Goal: Information Seeking & Learning: Learn about a topic

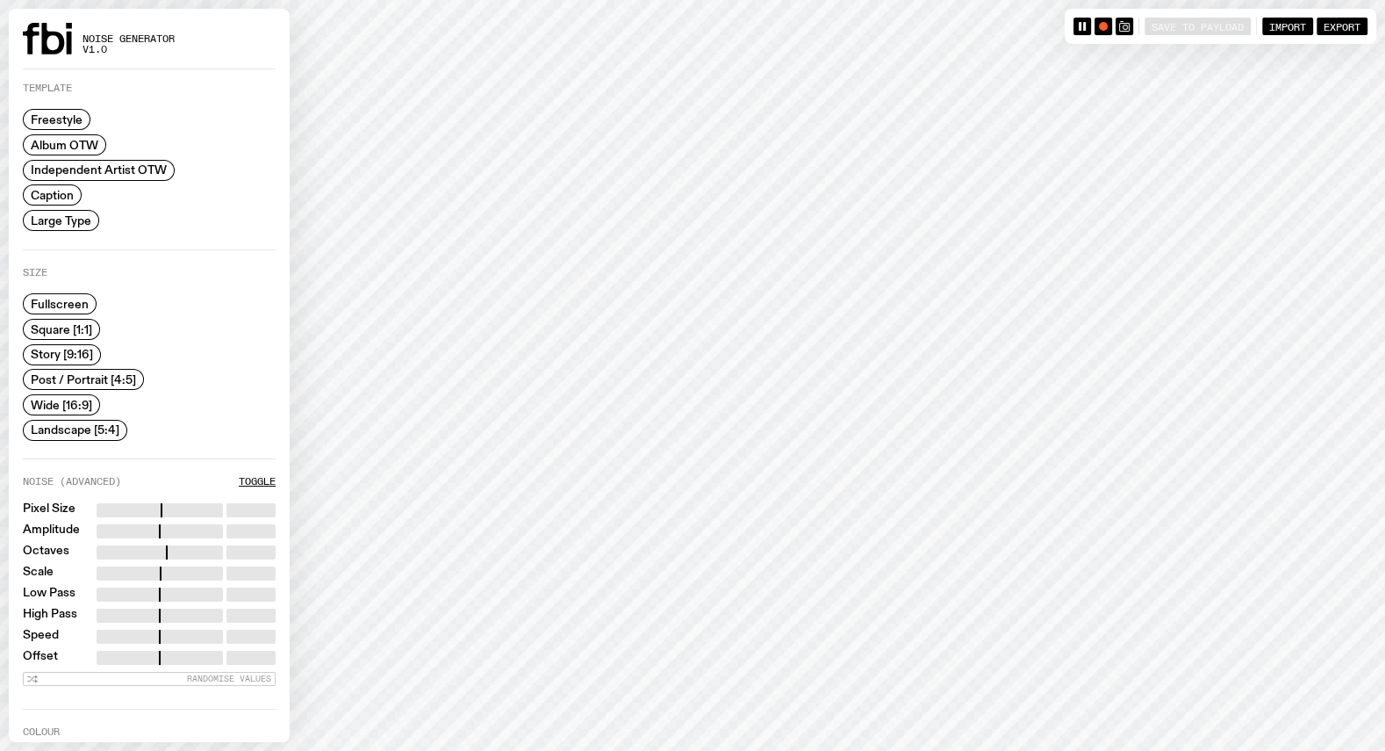
click at [50, 195] on span "Caption" at bounding box center [52, 195] width 43 height 13
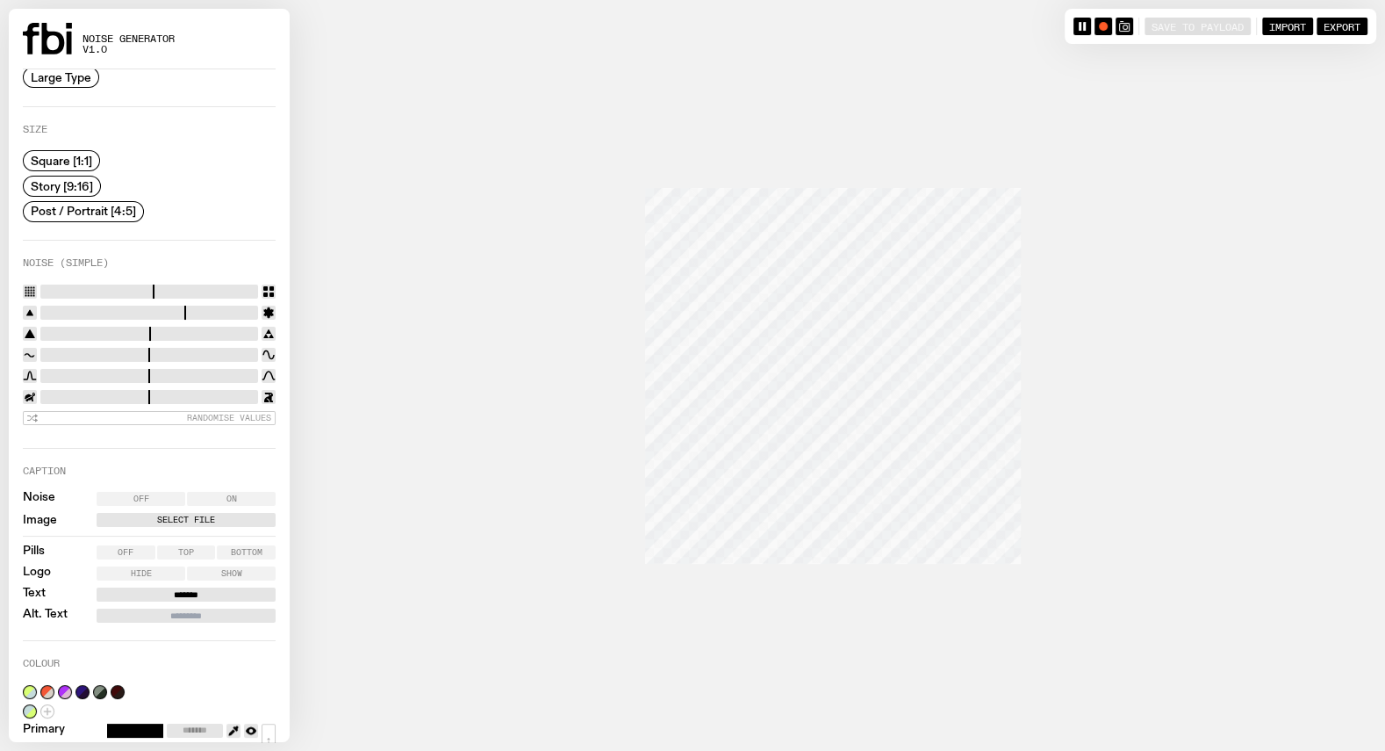
scroll to position [156, 0]
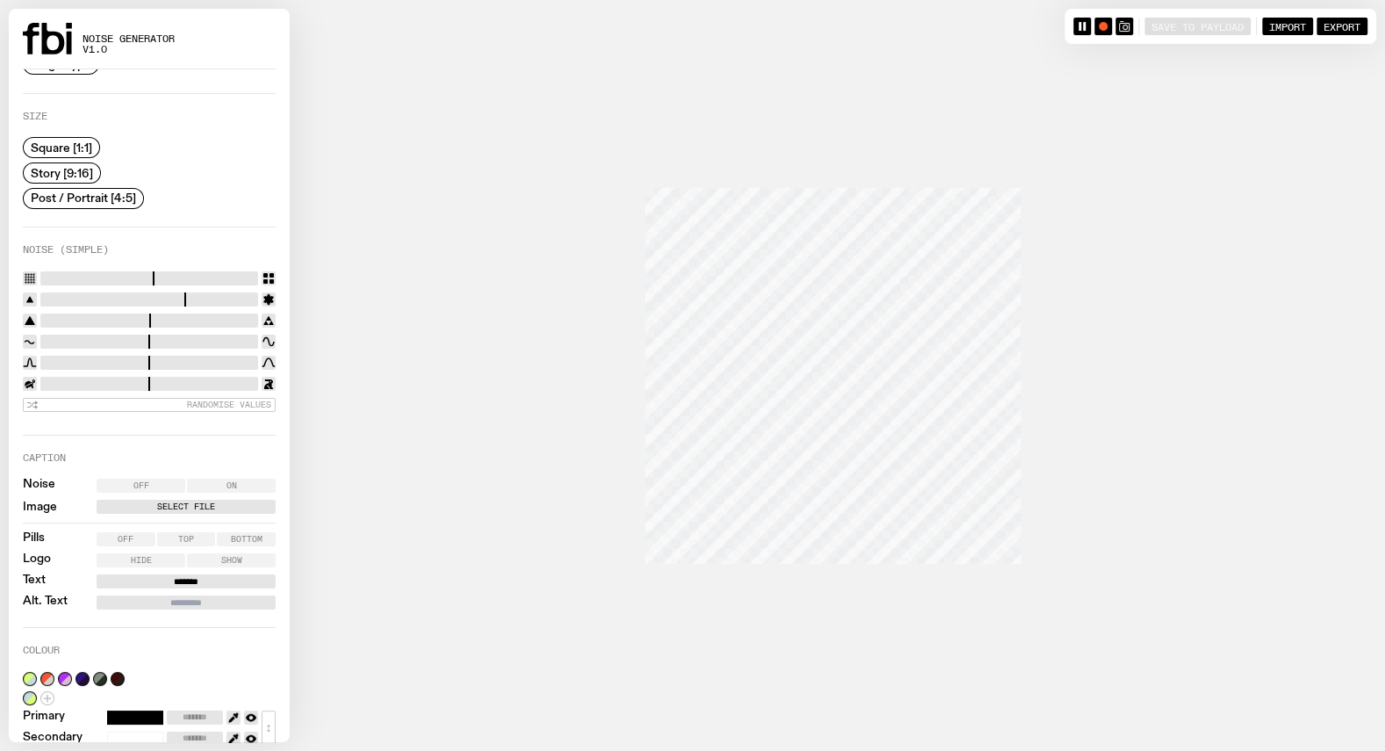
click at [166, 478] on label "Off" at bounding box center [141, 485] width 89 height 14
click at [172, 503] on label "Select File" at bounding box center [186, 506] width 172 height 14
click at [0, 0] on input "Select File" at bounding box center [0, 0] width 0 height 0
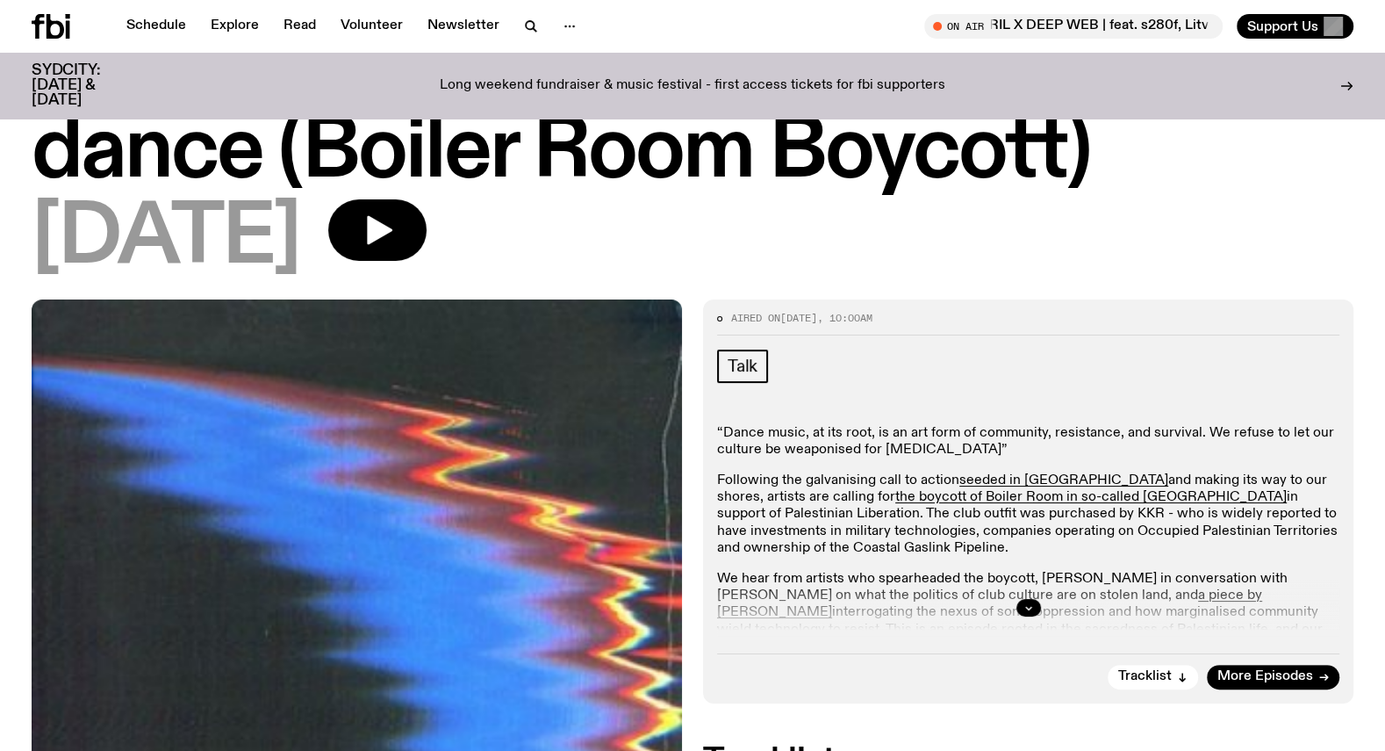
scroll to position [133, 0]
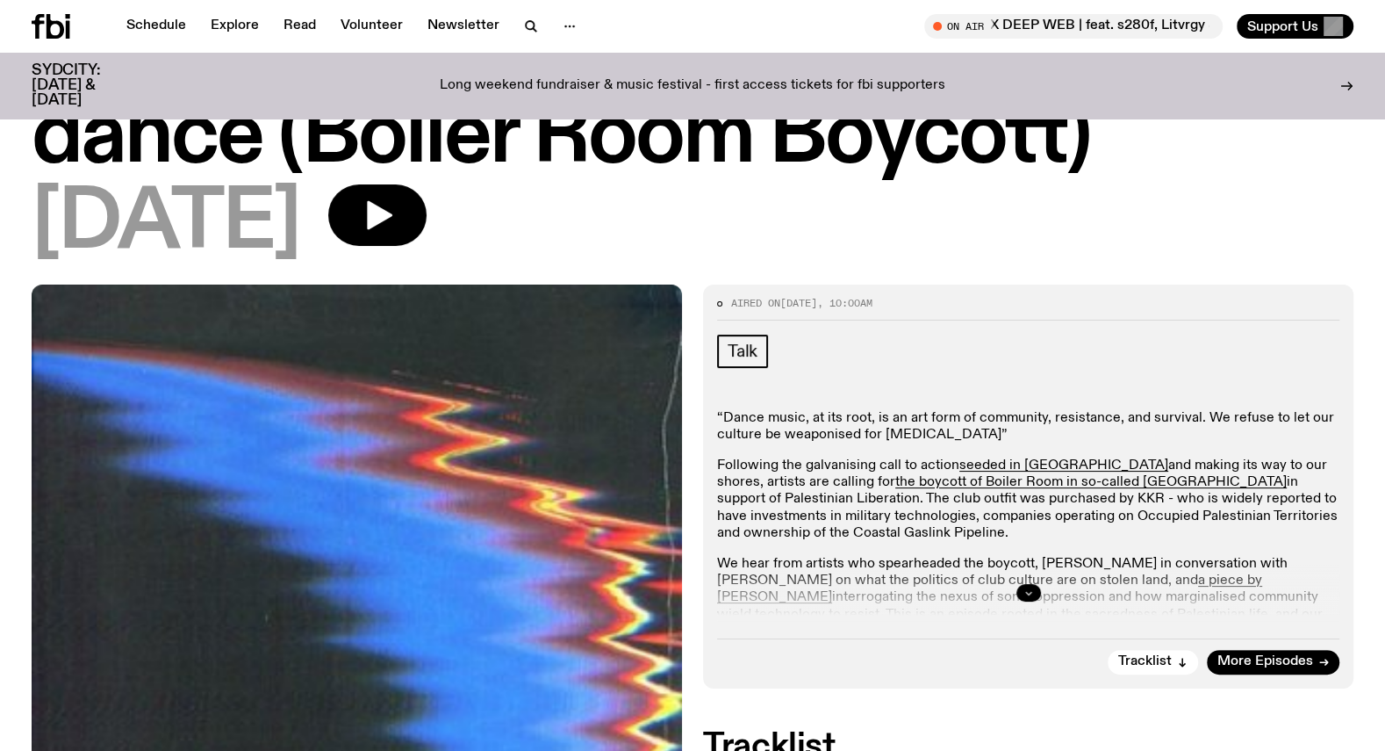
click at [1029, 590] on icon "button" at bounding box center [1029, 592] width 11 height 11
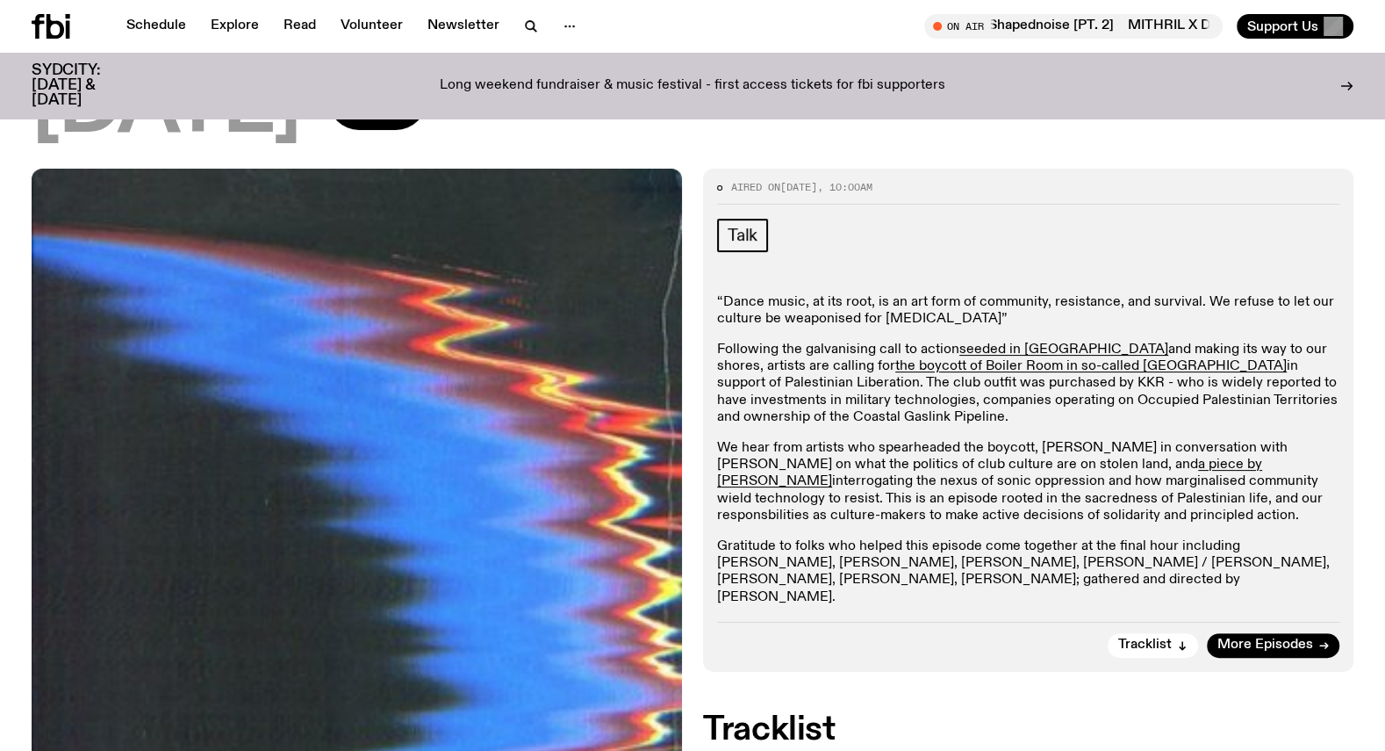
scroll to position [246, 0]
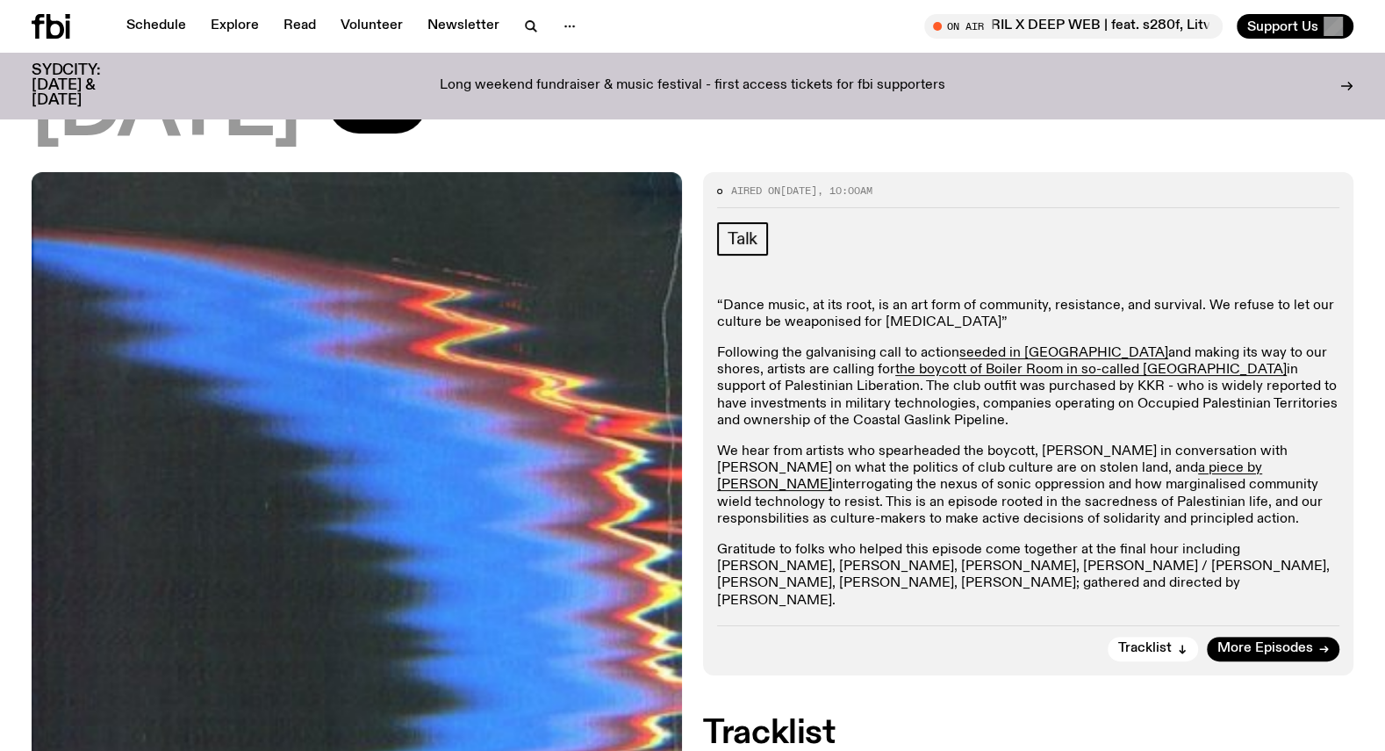
drag, startPoint x: 718, startPoint y: 297, endPoint x: 1102, endPoint y: 521, distance: 444.6
click at [1102, 521] on div "“Dance music, at its root, is an art form of community, resistance, and surviva…" at bounding box center [1028, 454] width 622 height 312
copy div "“Dance music, at its root, is an art form of community, resistance, and surviva…"
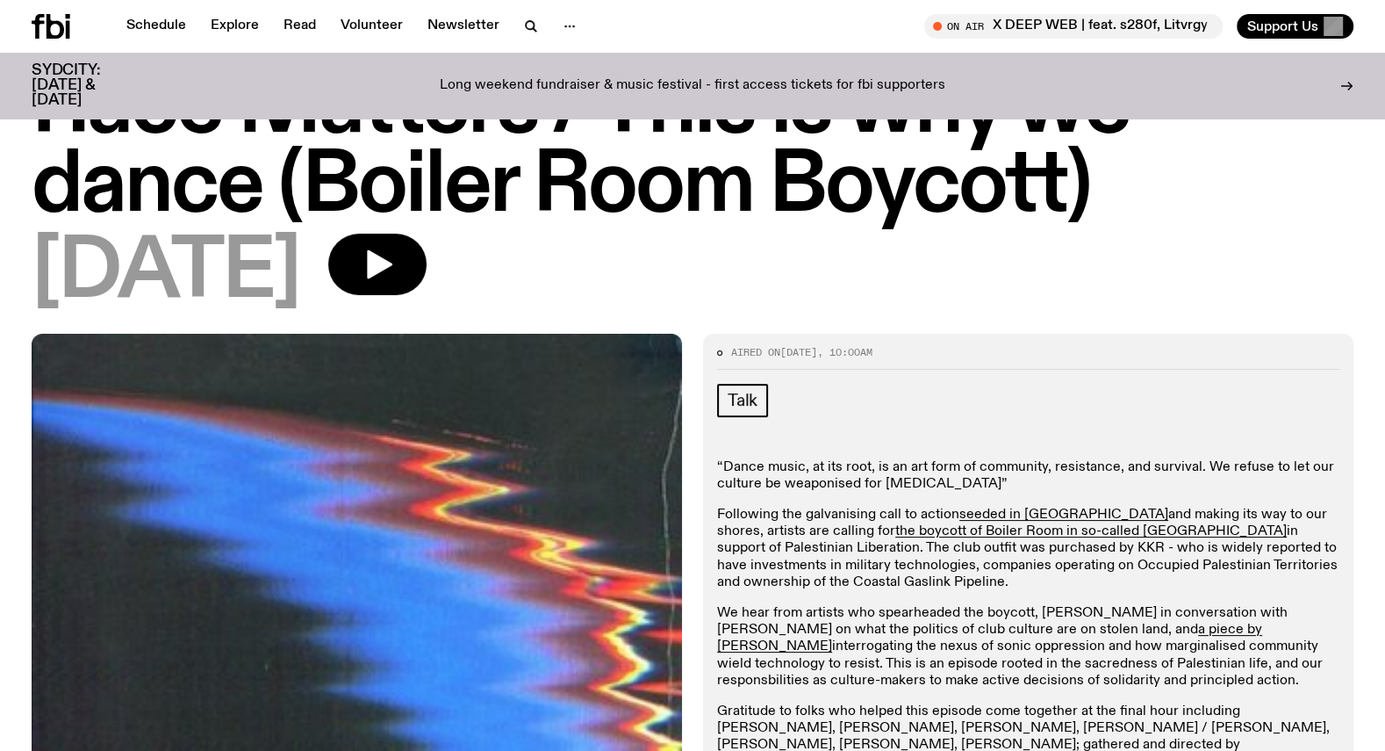
scroll to position [0, 0]
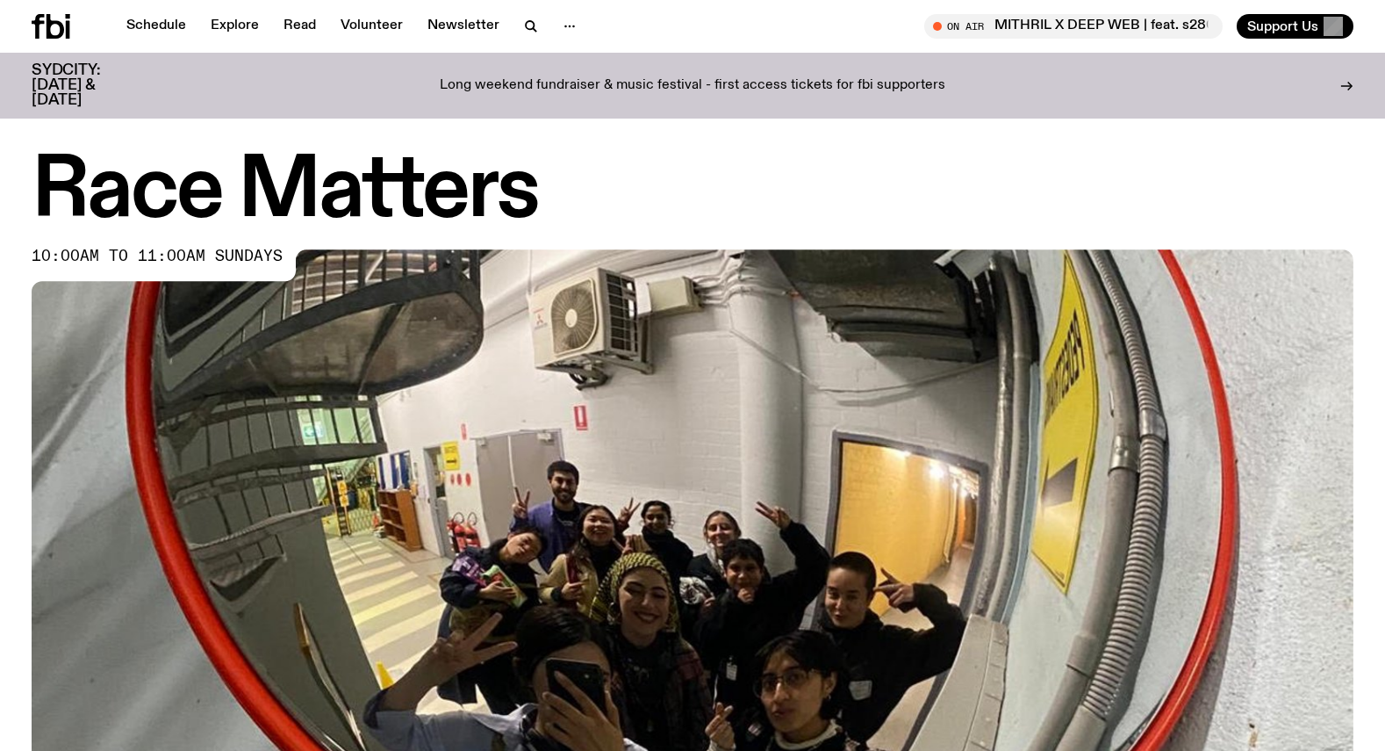
scroll to position [775, 0]
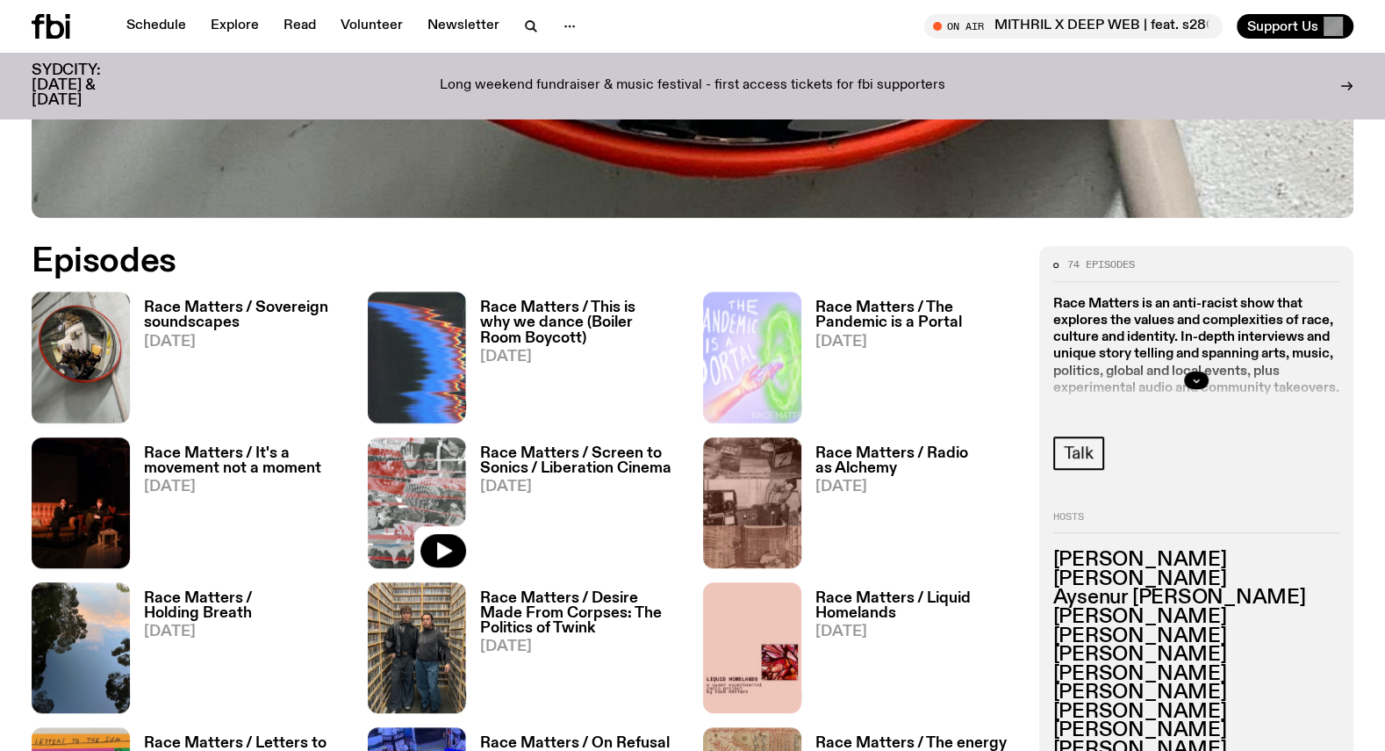
click at [430, 481] on img at bounding box center [417, 502] width 98 height 131
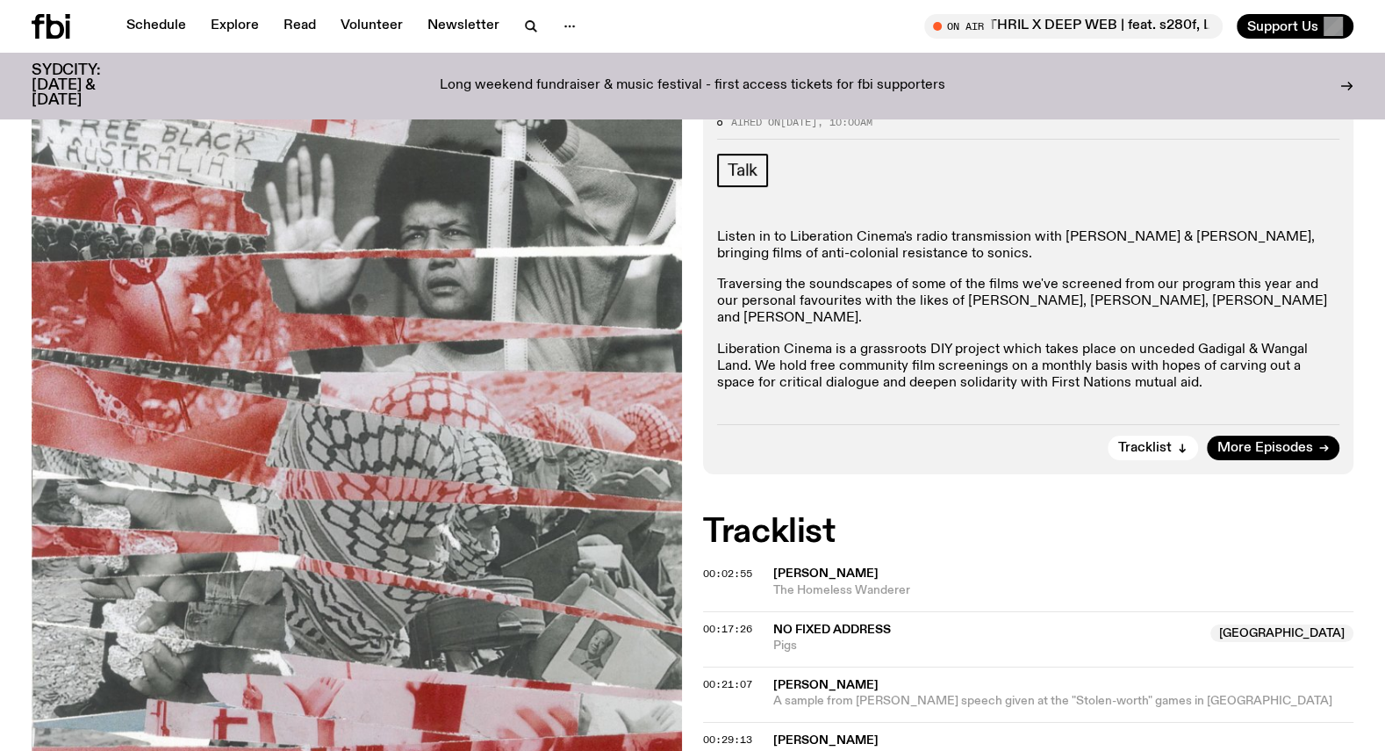
scroll to position [313, 0]
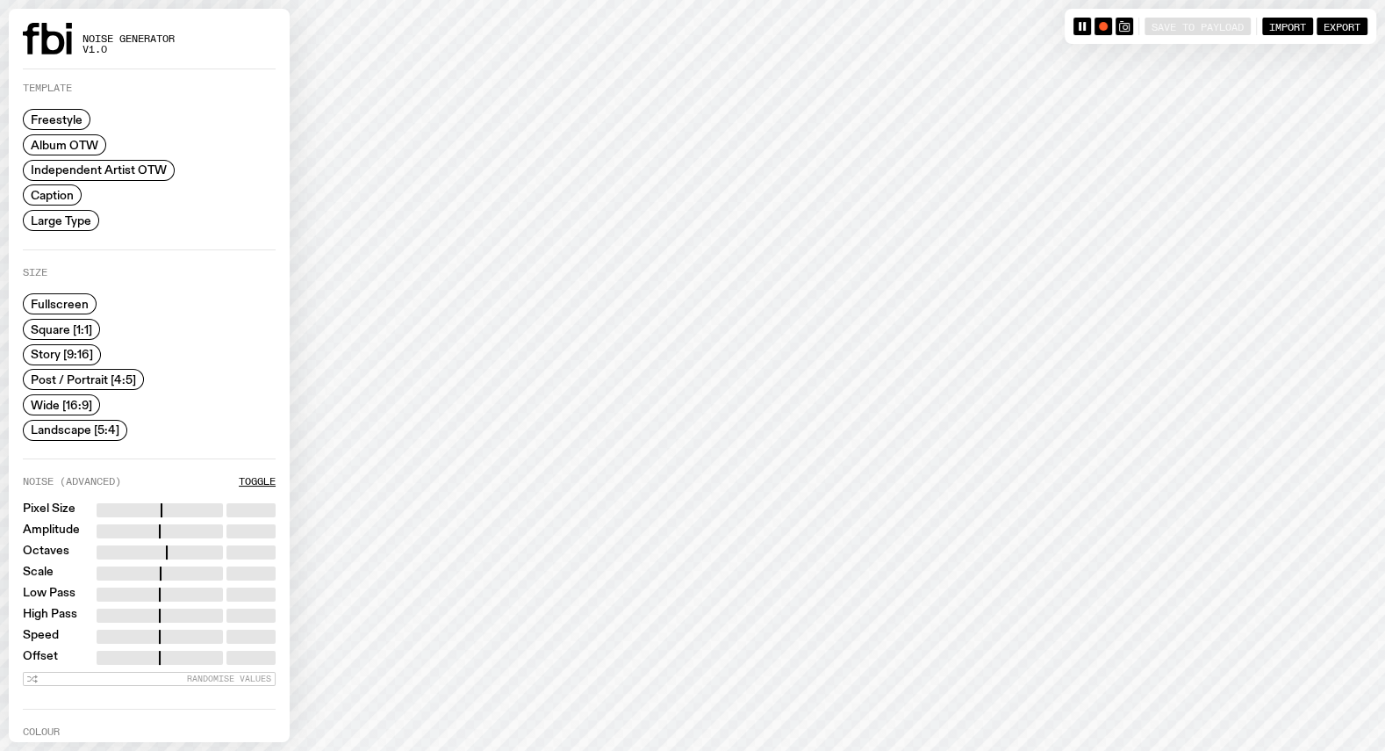
click at [42, 194] on span "Caption" at bounding box center [52, 195] width 43 height 13
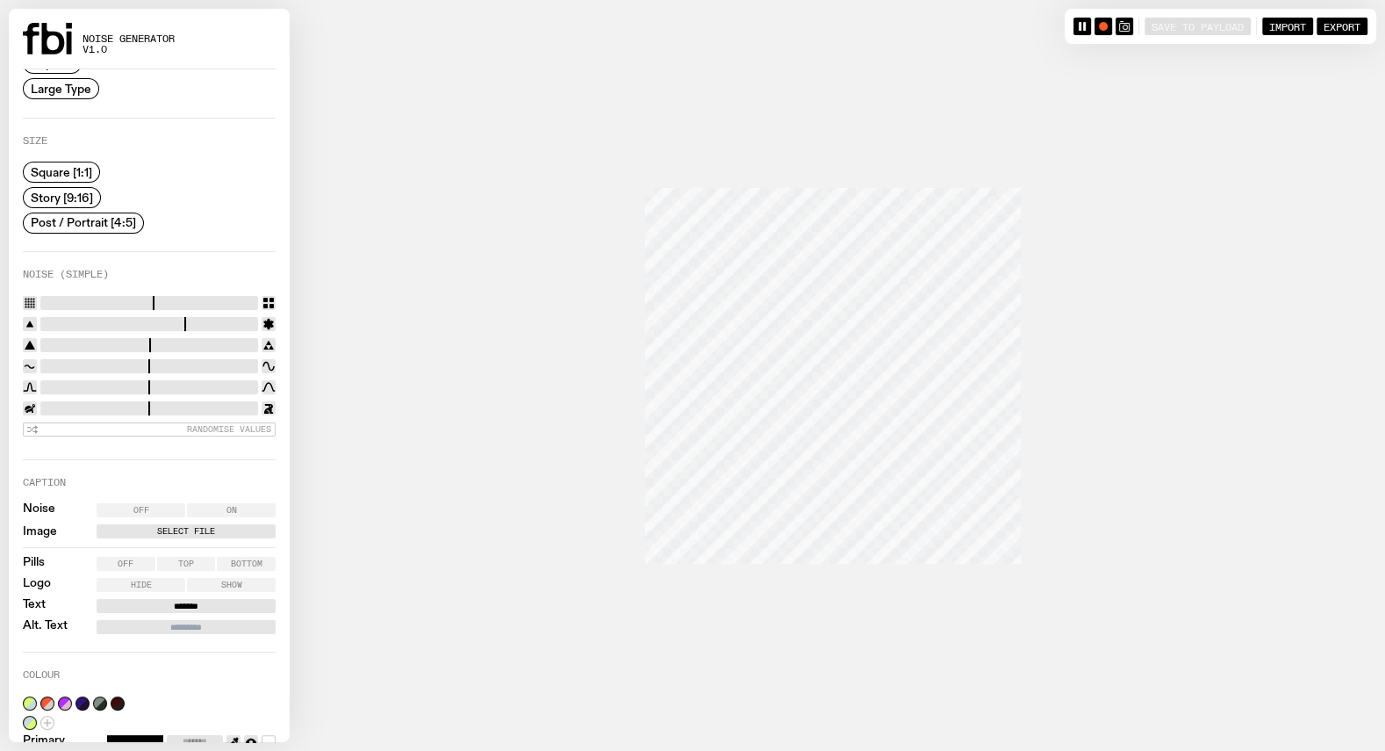
scroll to position [161, 0]
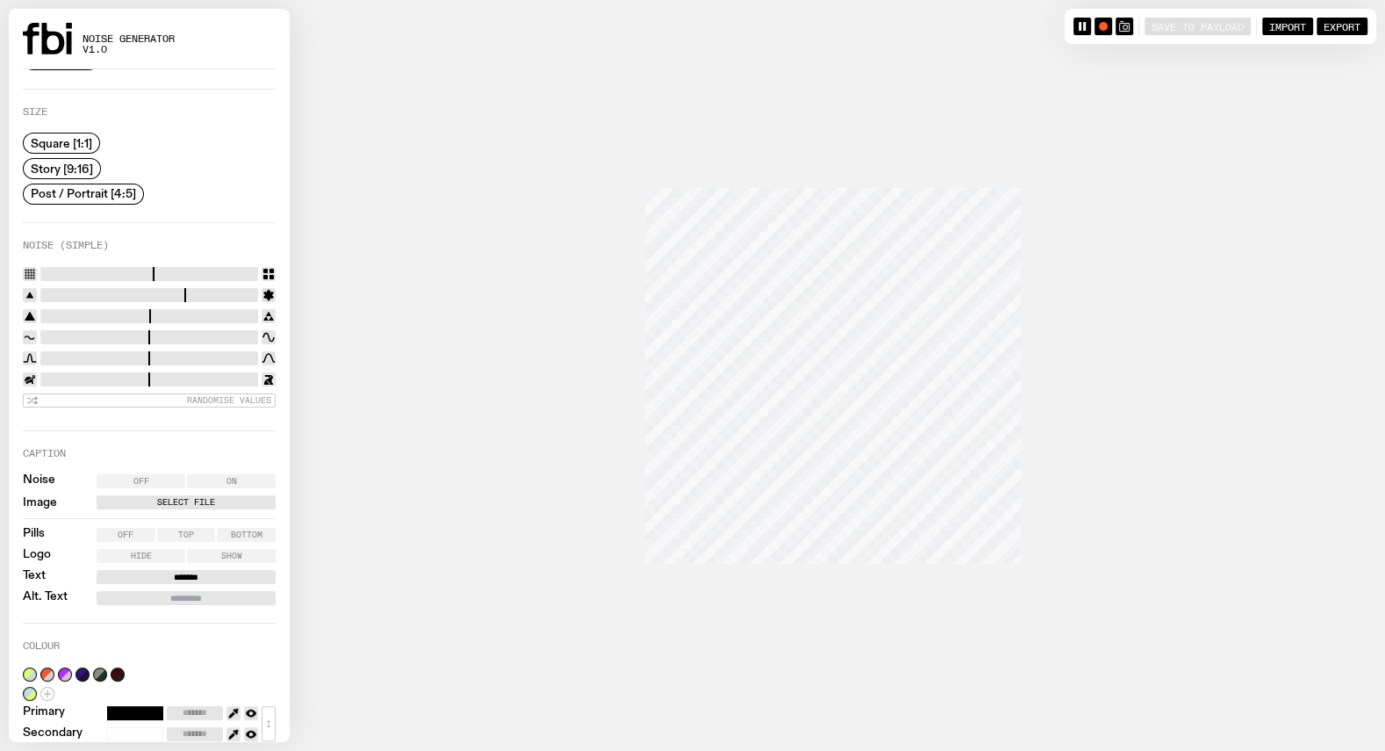
click at [155, 474] on label "Off" at bounding box center [141, 481] width 89 height 14
click at [167, 495] on label "Select File" at bounding box center [186, 502] width 172 height 14
click at [0, 0] on input "Select File" at bounding box center [0, 0] width 0 height 0
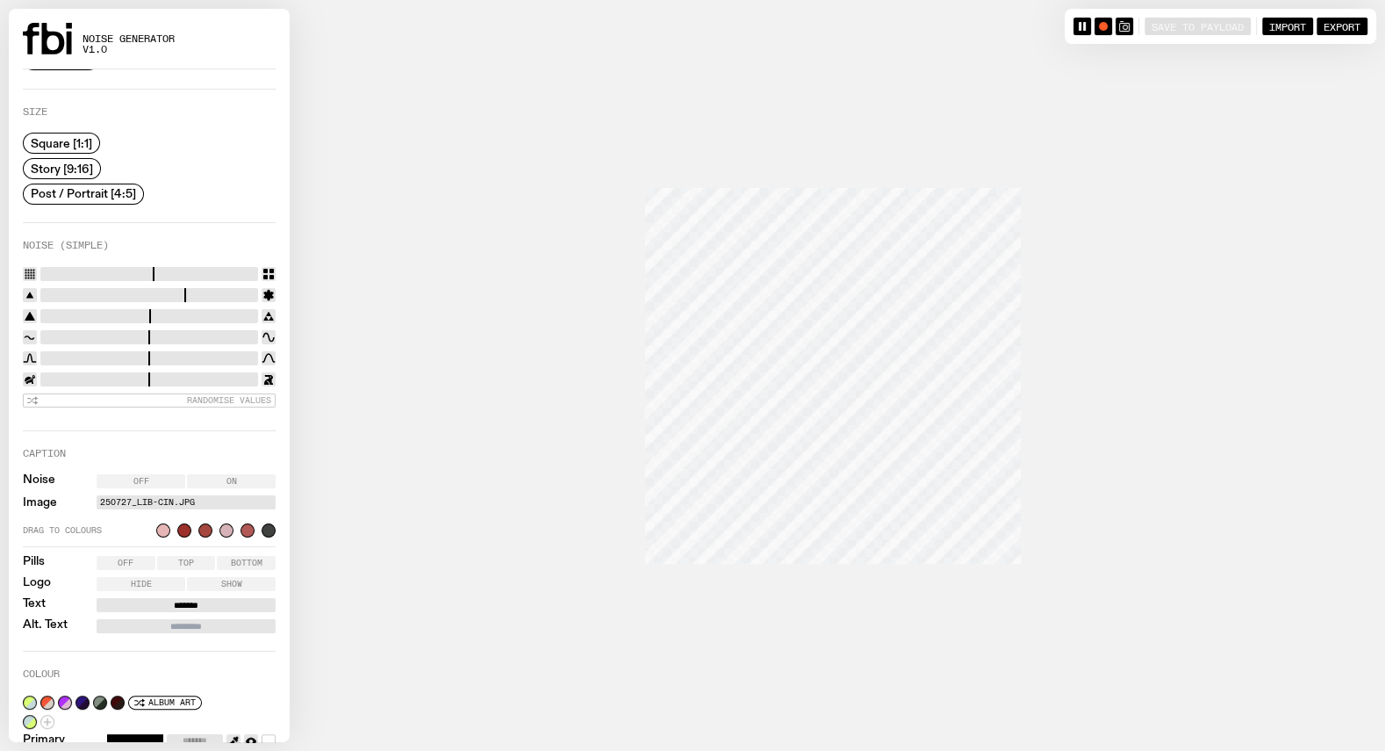
scroll to position [213, 0]
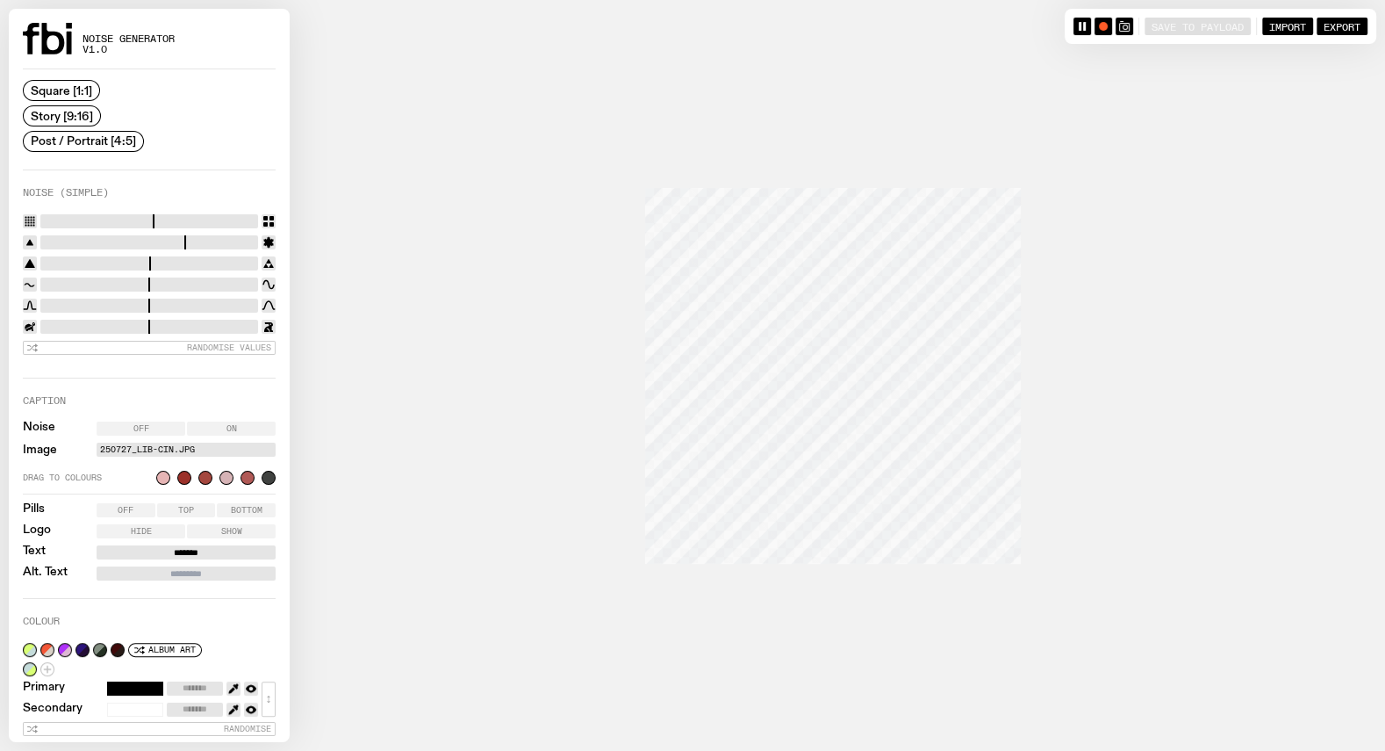
click at [185, 506] on span "Top" at bounding box center [186, 510] width 16 height 9
click at [158, 524] on label "Hide" at bounding box center [141, 531] width 89 height 14
click at [167, 546] on input "*******" at bounding box center [186, 552] width 179 height 14
type input "**********"
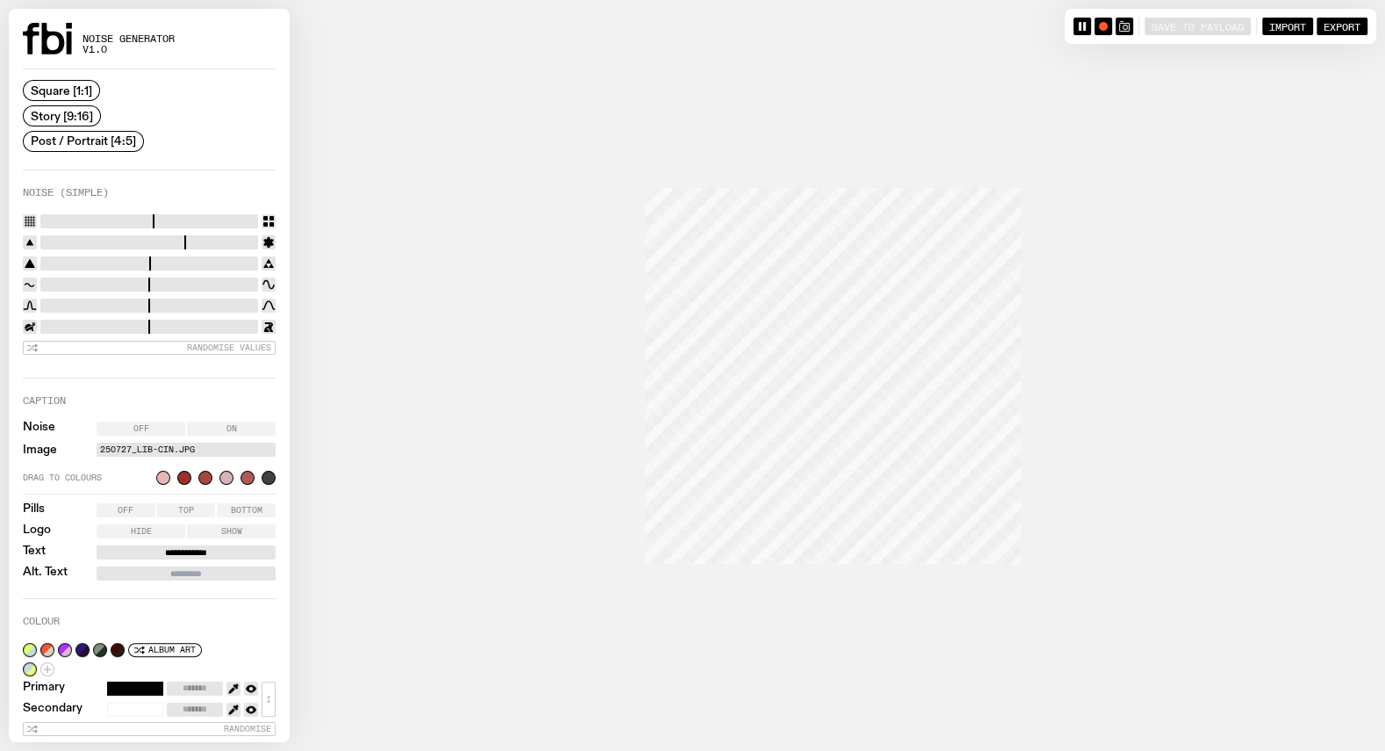
click at [137, 566] on input "Alt. Text" at bounding box center [186, 573] width 179 height 14
type input "**********"
click at [140, 644] on icon "button" at bounding box center [139, 649] width 11 height 11
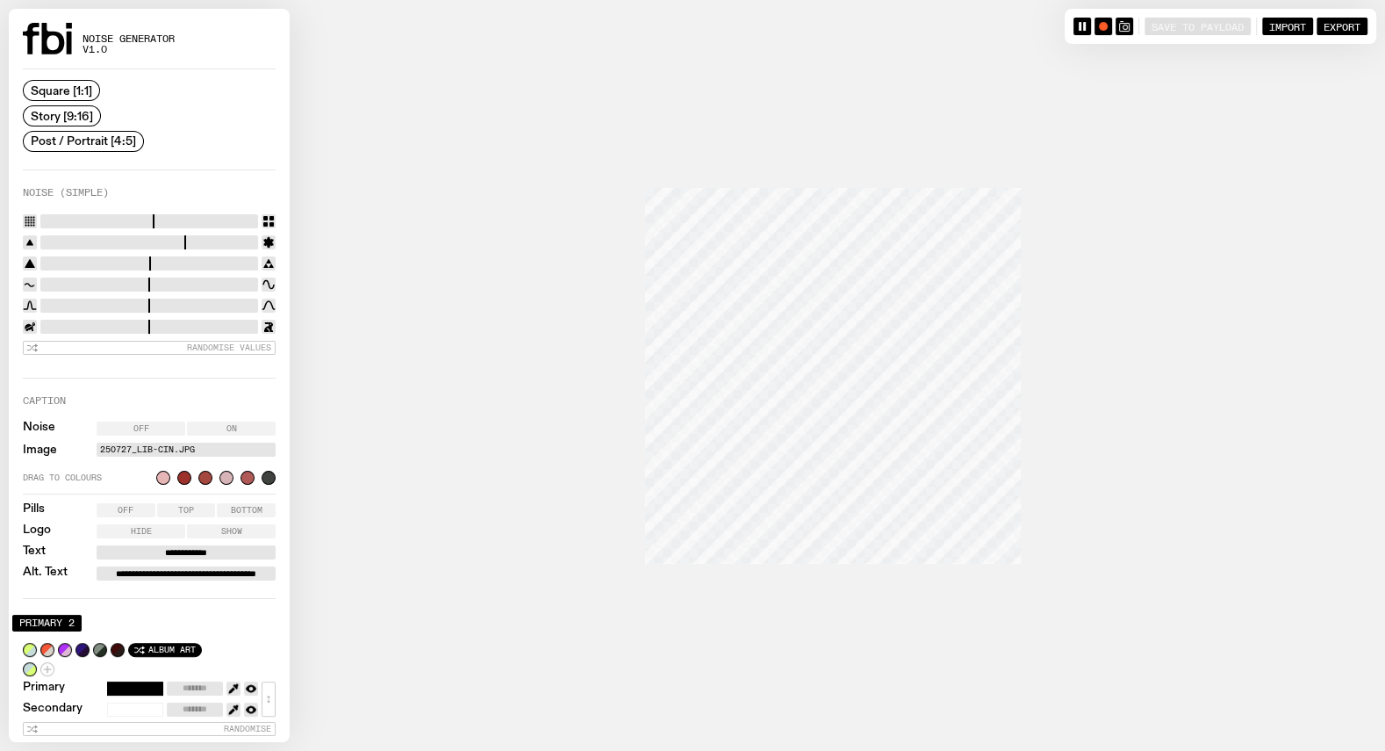
type input "*******"
click at [140, 644] on icon "button" at bounding box center [139, 649] width 11 height 11
type input "*******"
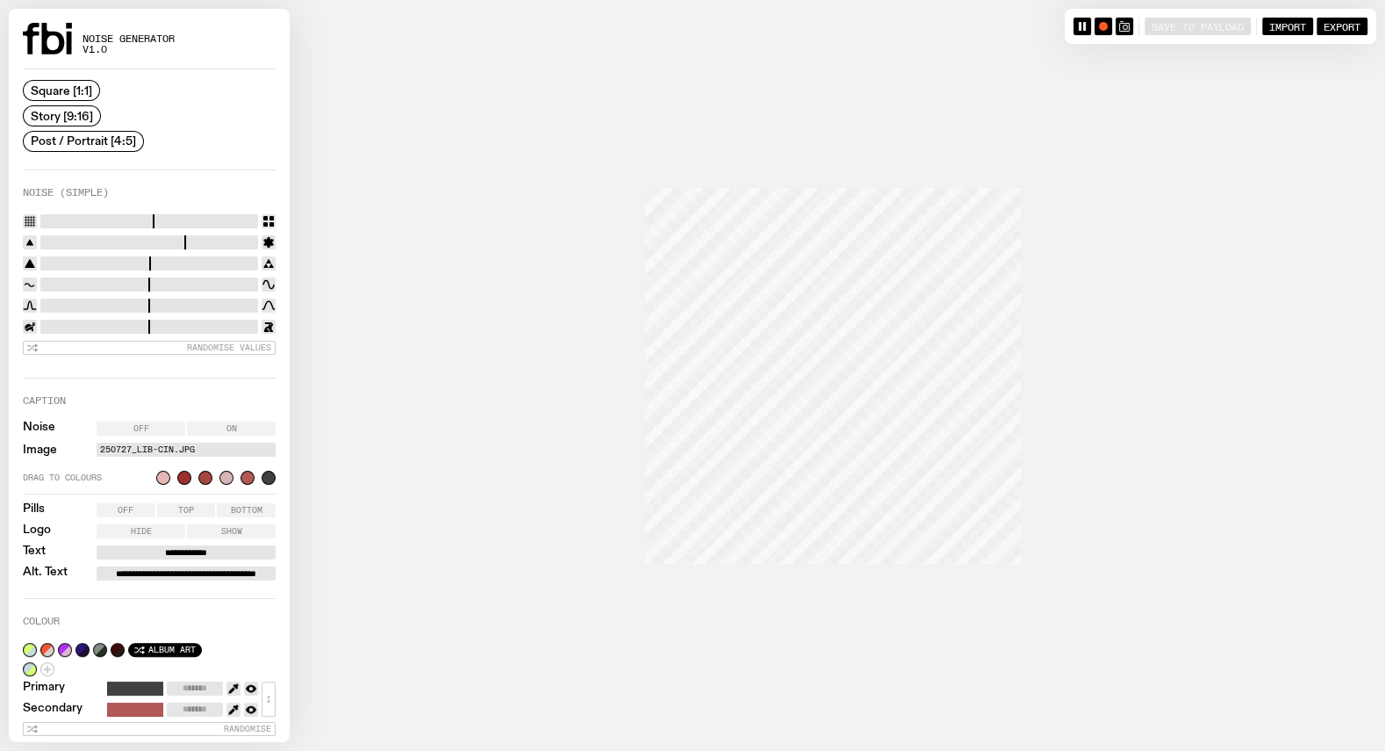
click at [140, 644] on icon "button" at bounding box center [139, 649] width 11 height 11
type input "*******"
click at [140, 644] on icon "button" at bounding box center [139, 649] width 11 height 11
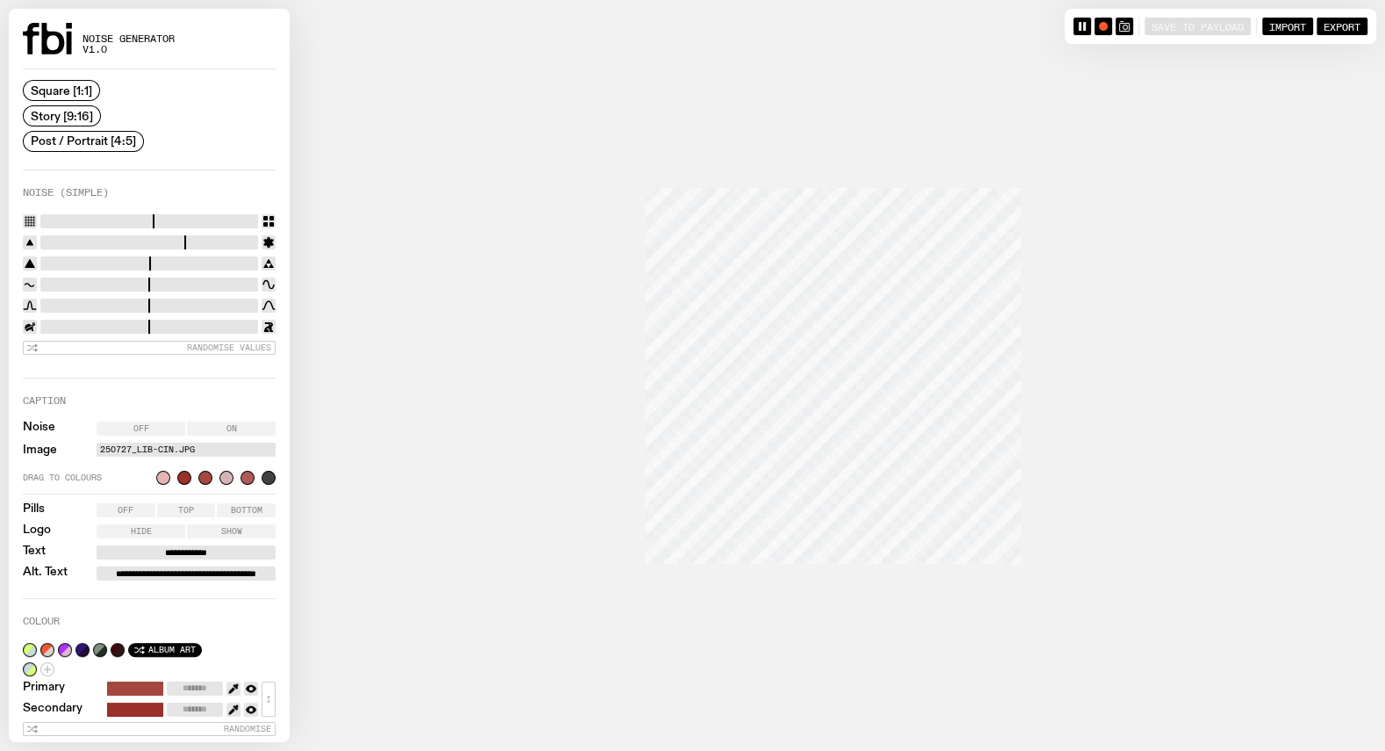
type input "*******"
click at [1119, 24] on icon "button" at bounding box center [1124, 26] width 11 height 11
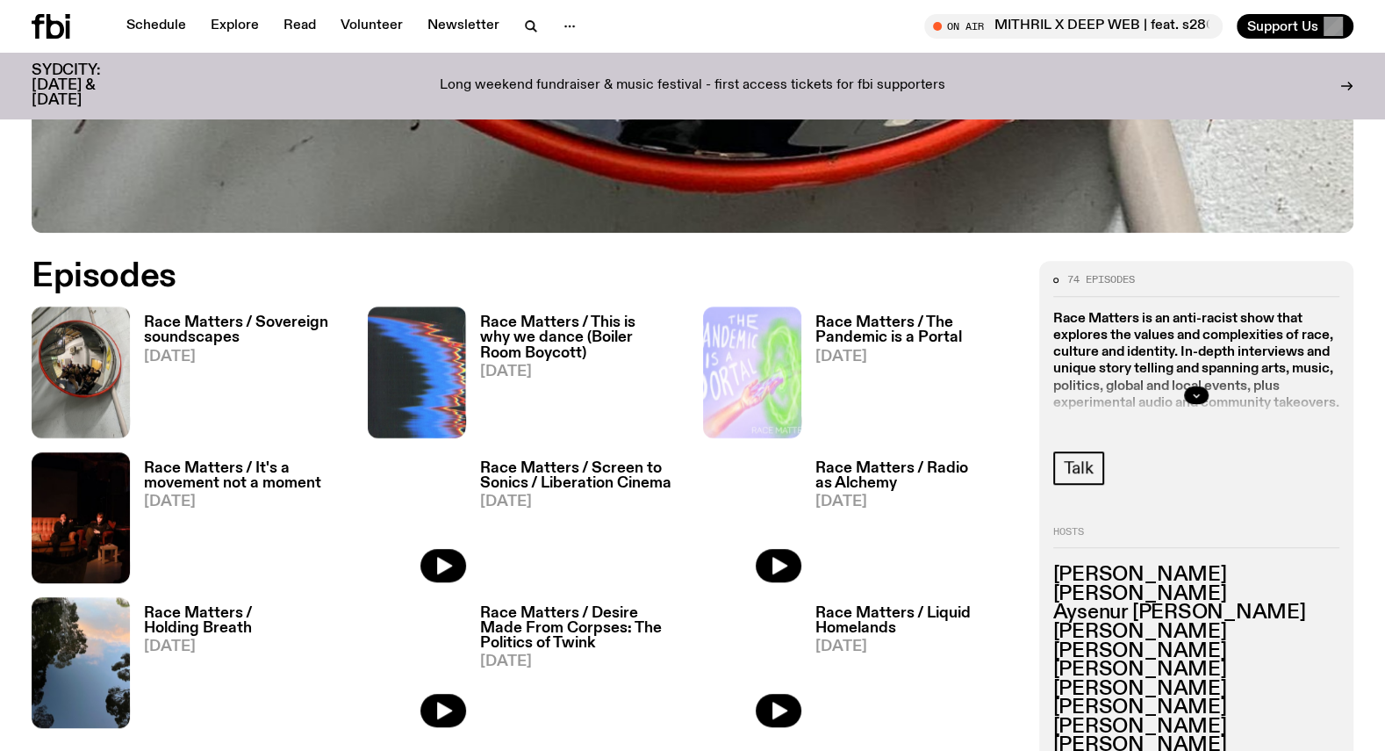
scroll to position [844, 0]
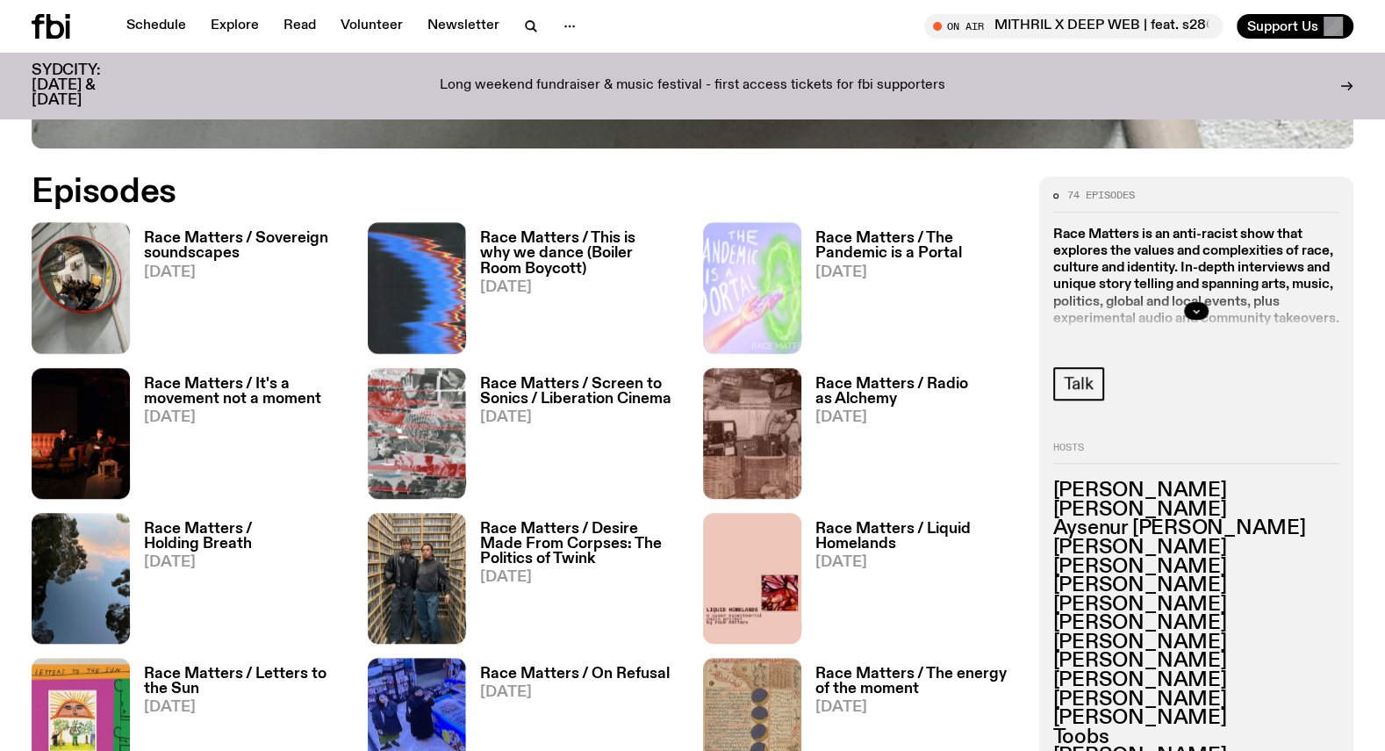
click at [526, 260] on h3 "Race Matters / This is why we dance (Boiler Room Boycott)" at bounding box center [581, 253] width 203 height 45
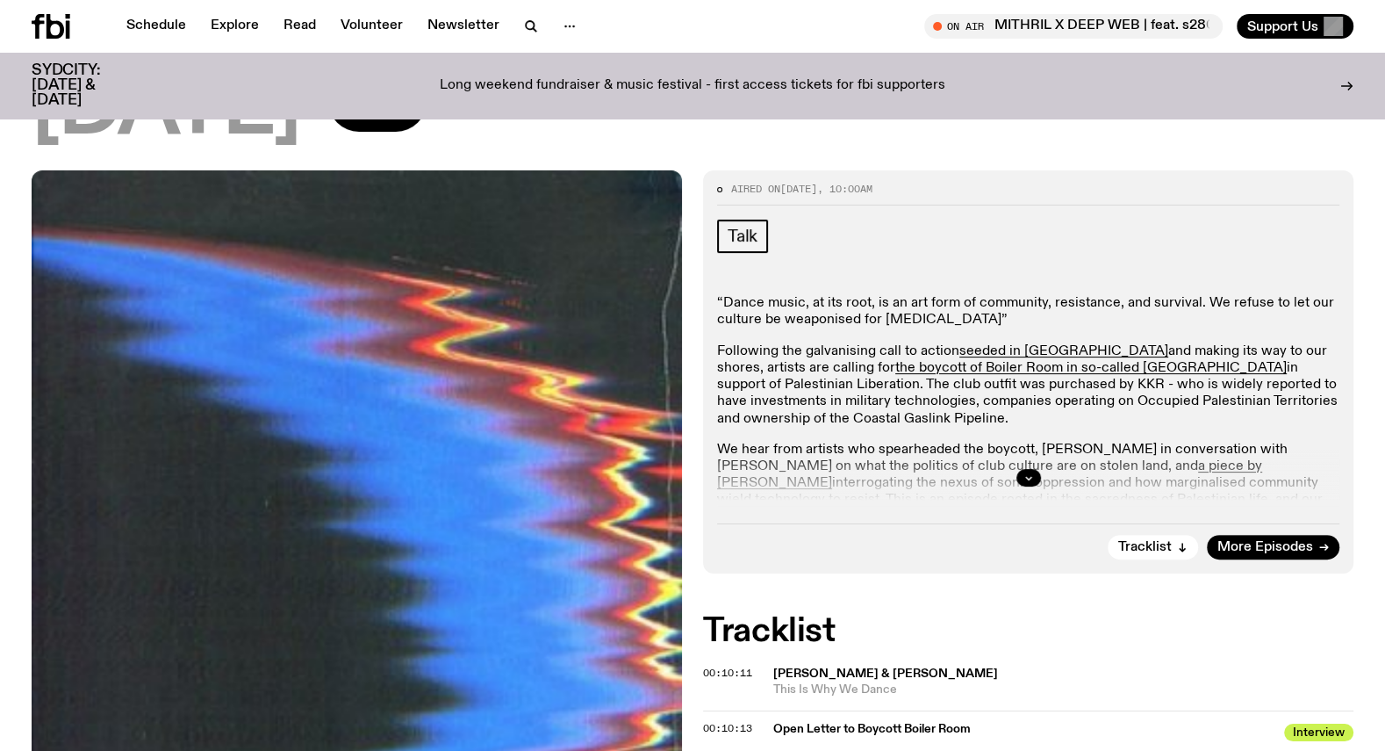
scroll to position [280, 0]
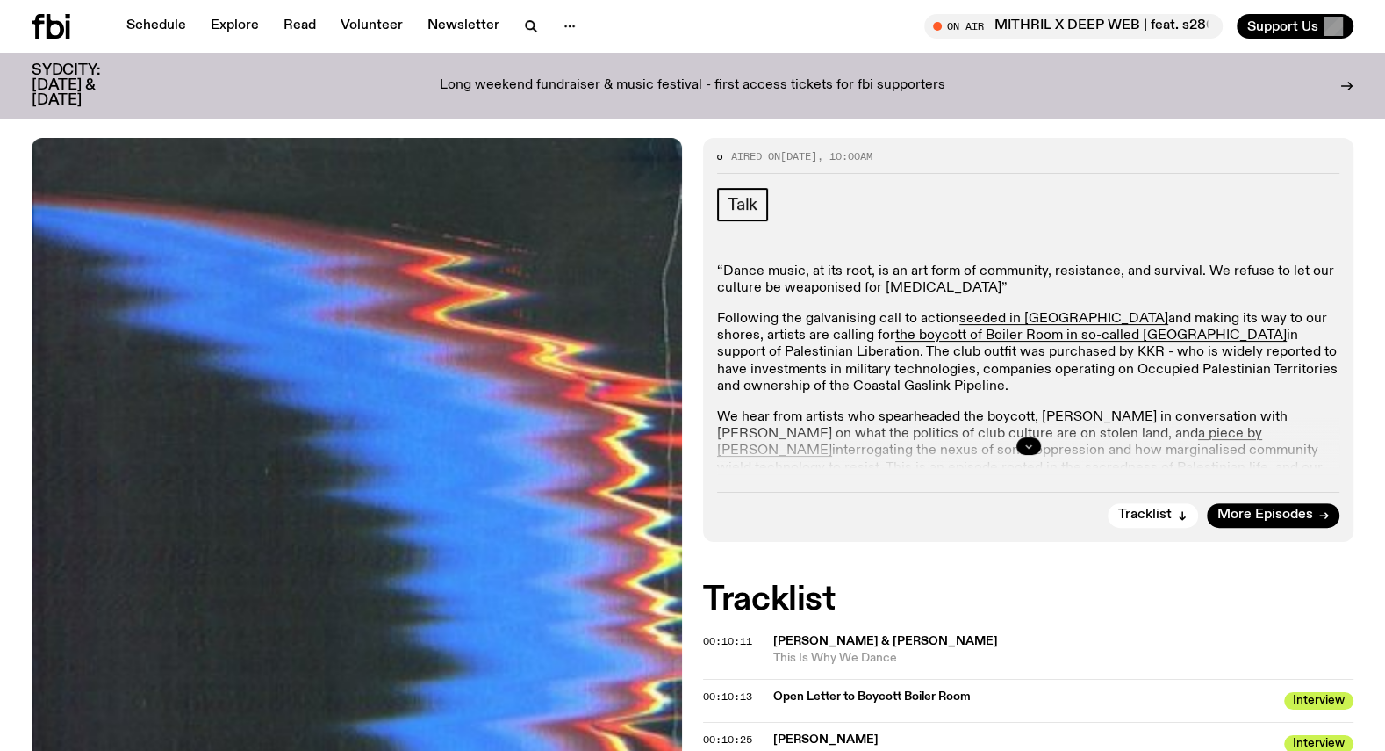
click at [1022, 437] on button "button" at bounding box center [1029, 446] width 25 height 18
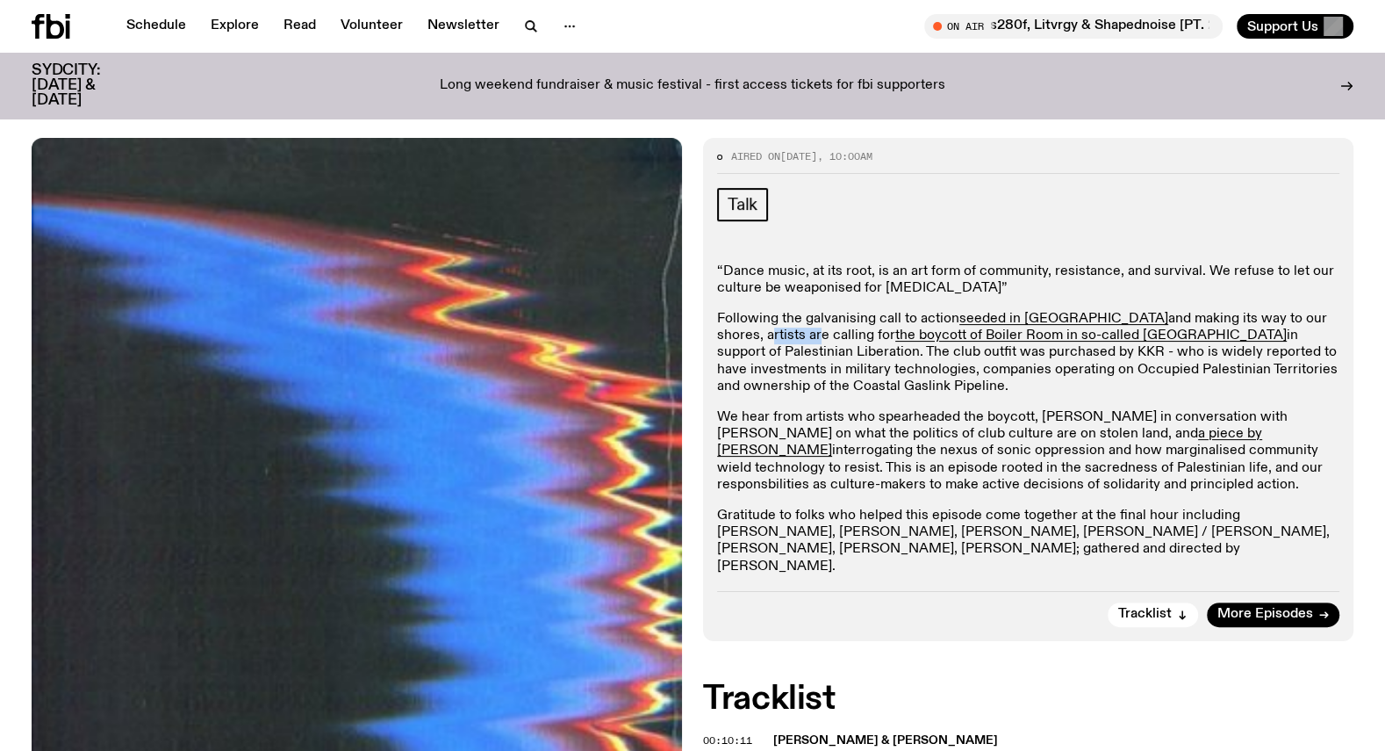
drag, startPoint x: 715, startPoint y: 328, endPoint x: 765, endPoint y: 342, distance: 52.0
click at [765, 342] on div "Aired on 17.08.25 , 10:00am Talk “Dance music, at its root, is an art form of c…" at bounding box center [1028, 389] width 650 height 502
drag, startPoint x: 1277, startPoint y: 446, endPoint x: 1300, endPoint y: 482, distance: 42.6
click at [1300, 482] on p "We hear from artists who spearheaded the boycott, Ethan Lyons in conversation w…" at bounding box center [1028, 451] width 622 height 84
copy p "This is an episode rooted in the sacredness of Palestinian life, and our respon…"
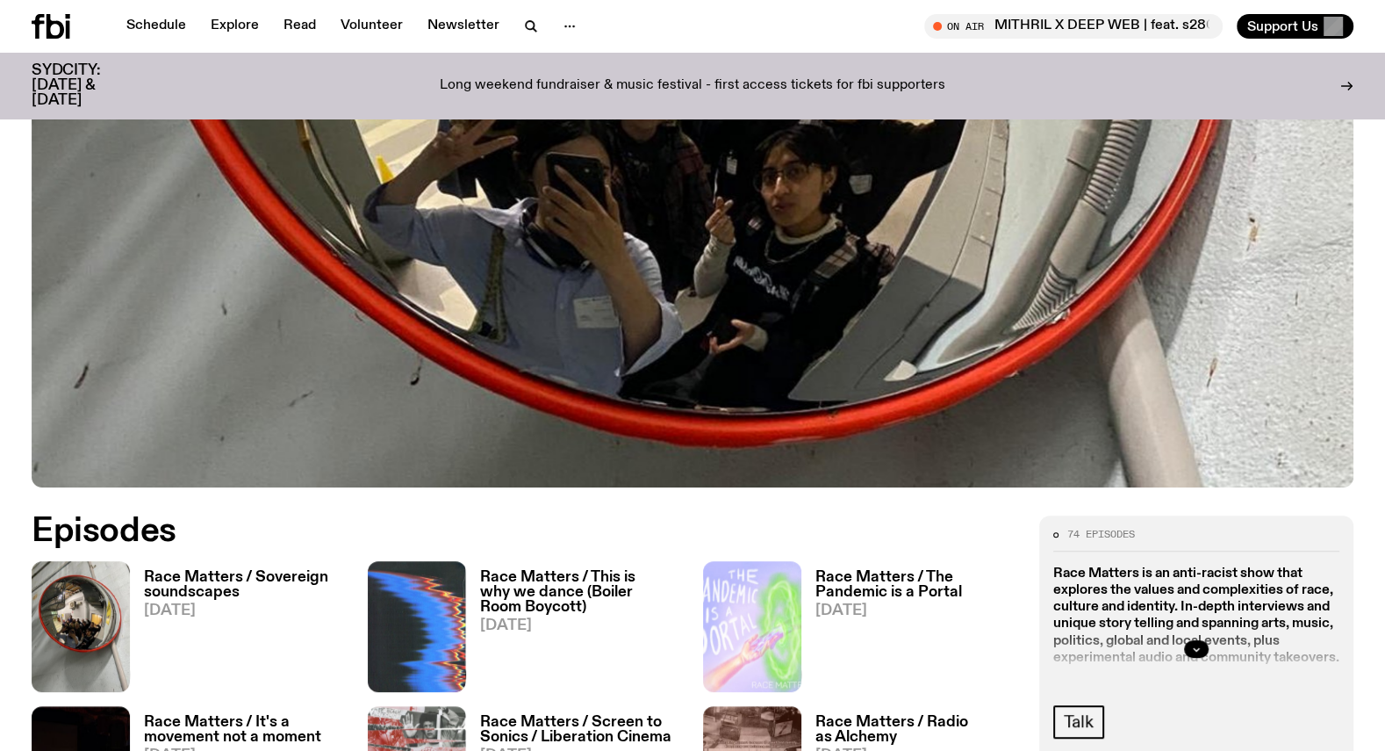
scroll to position [827, 0]
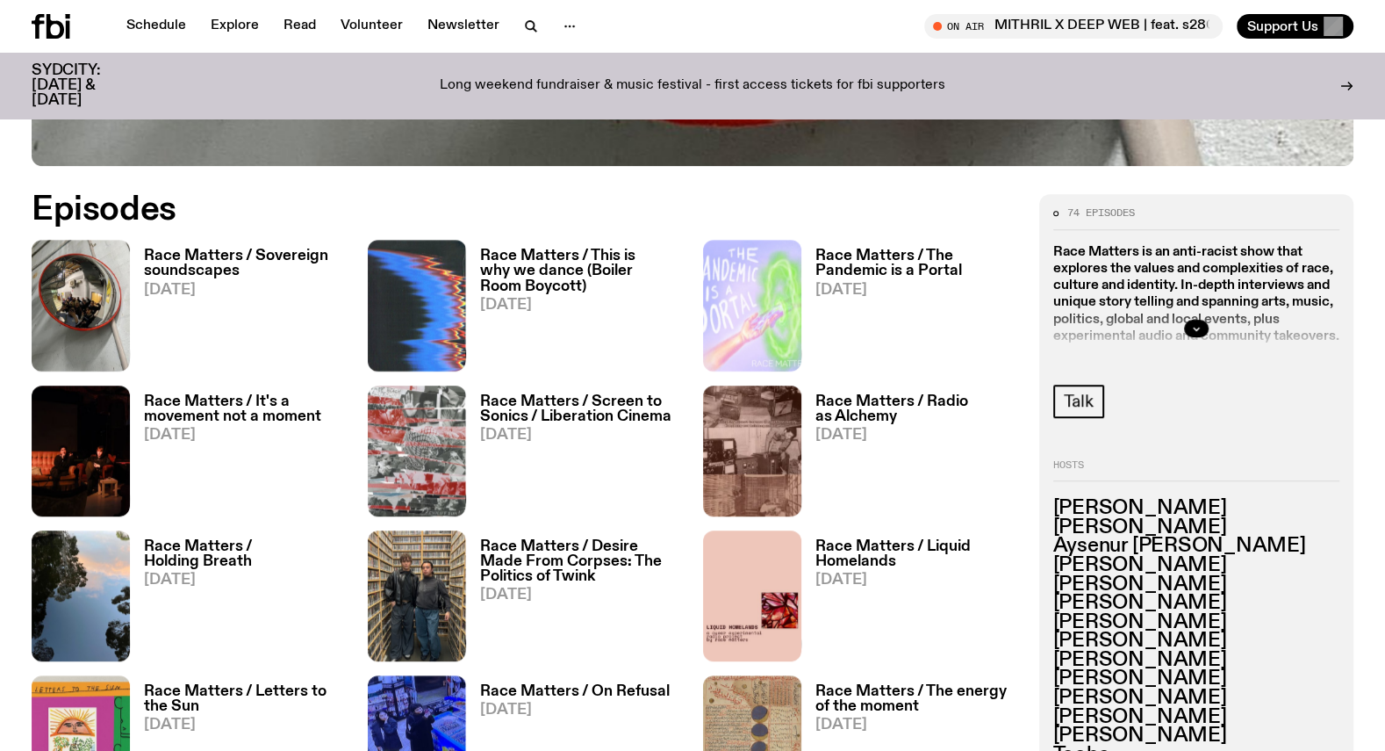
click at [582, 261] on h3 "Race Matters / This is why we dance (Boiler Room Boycott)" at bounding box center [581, 270] width 203 height 45
